Goal: Communication & Community: Answer question/provide support

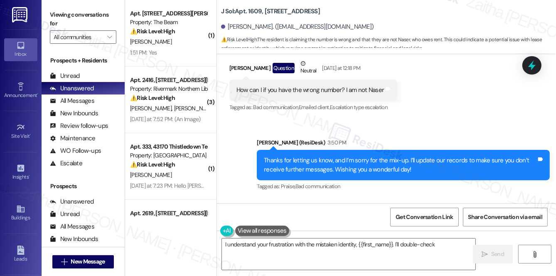
scroll to position [588, 0]
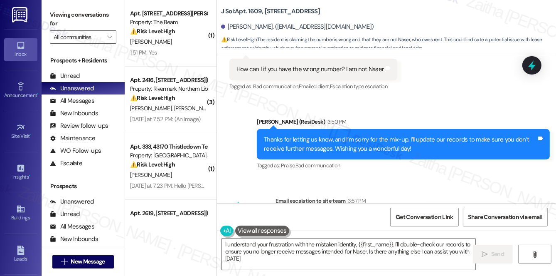
type textarea "I understand your frustration with the mistaken identity, {{first_name}}. I'll …"
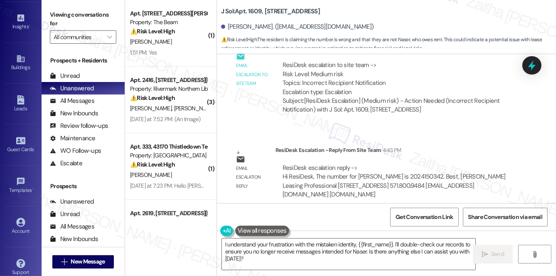
scroll to position [158, 0]
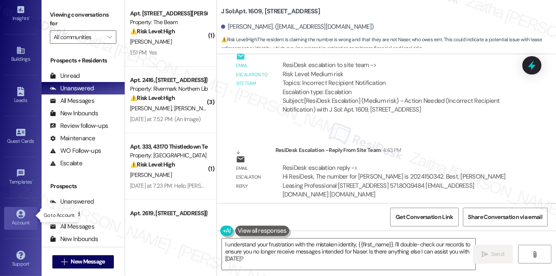
click at [16, 215] on icon at bounding box center [20, 213] width 9 height 9
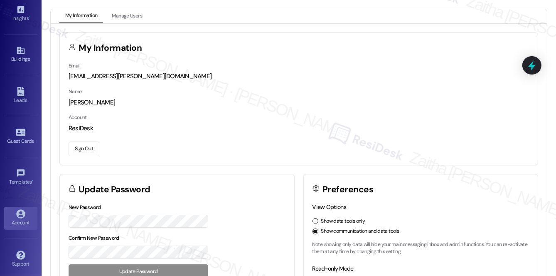
click at [82, 148] on button "Sign Out" at bounding box center [84, 148] width 31 height 15
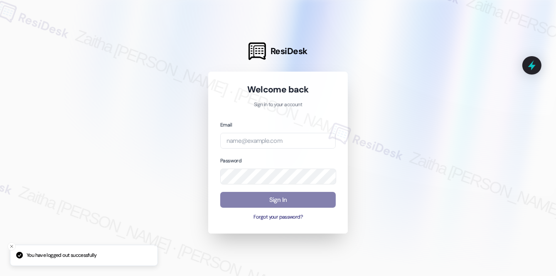
click at [418, 70] on div at bounding box center [278, 138] width 556 height 276
